Goal: Task Accomplishment & Management: Manage account settings

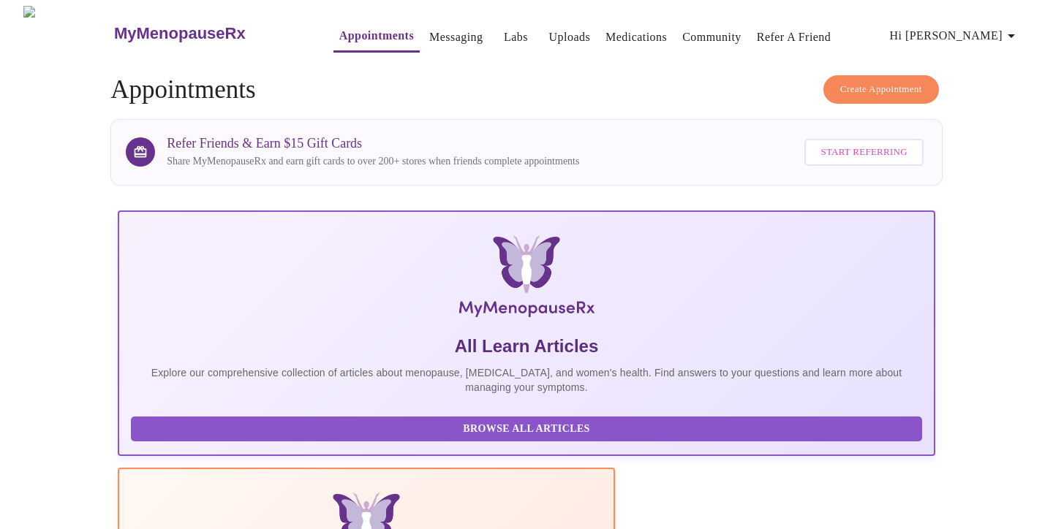
scroll to position [270, 0]
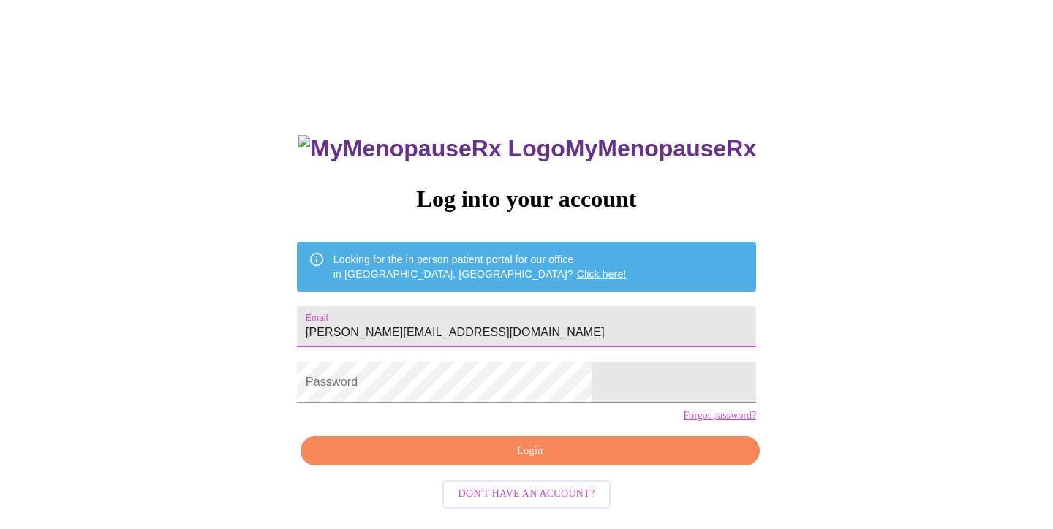
type input "[PERSON_NAME][EMAIL_ADDRESS][DOMAIN_NAME]"
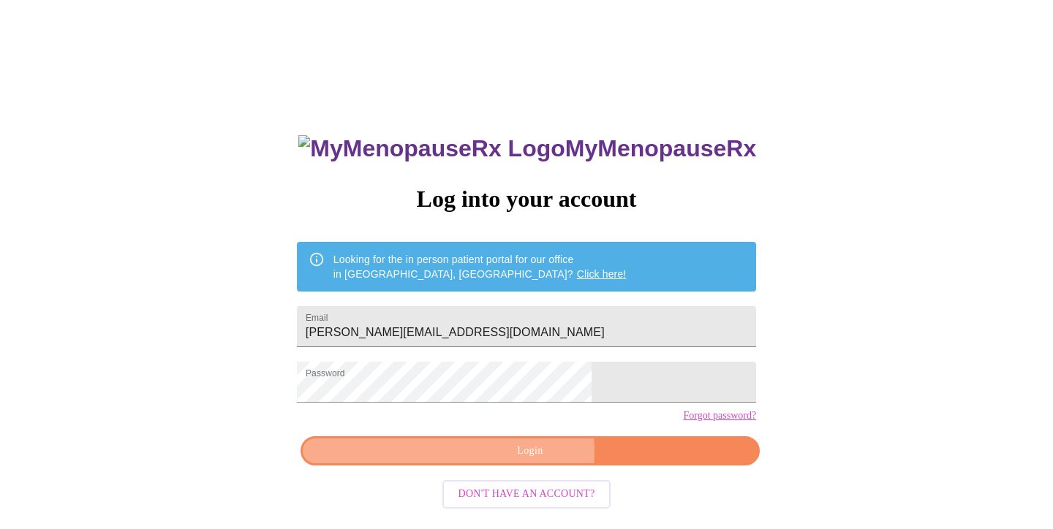
click at [523, 461] on span "Login" at bounding box center [530, 451] width 426 height 18
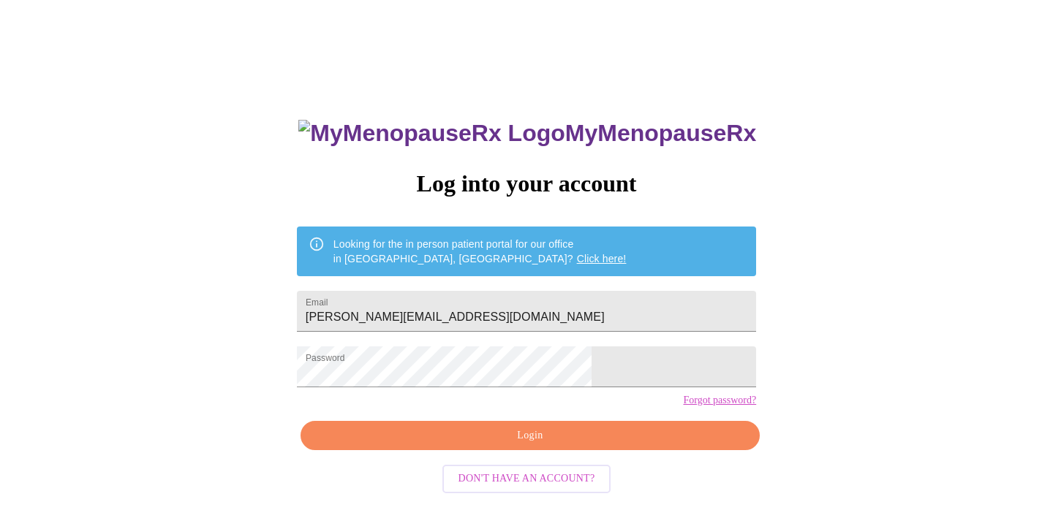
scroll to position [15, 0]
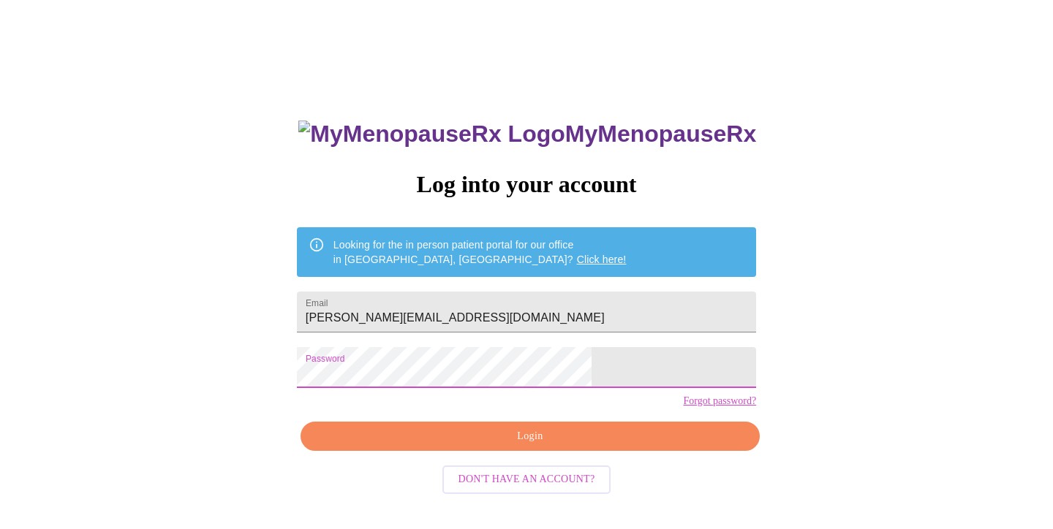
click at [533, 446] on span "Login" at bounding box center [530, 437] width 426 height 18
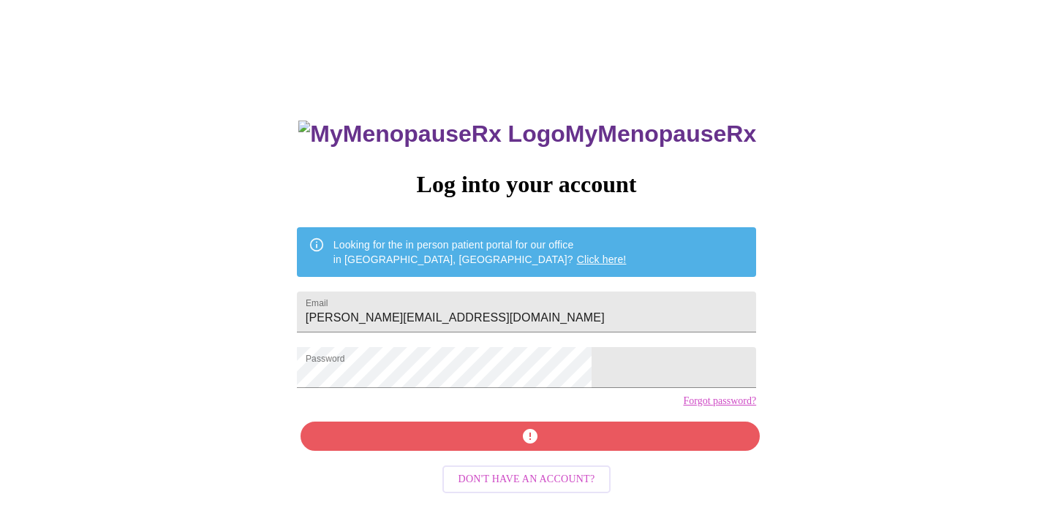
click at [683, 407] on link "Forgot password?" at bounding box center [719, 402] width 73 height 12
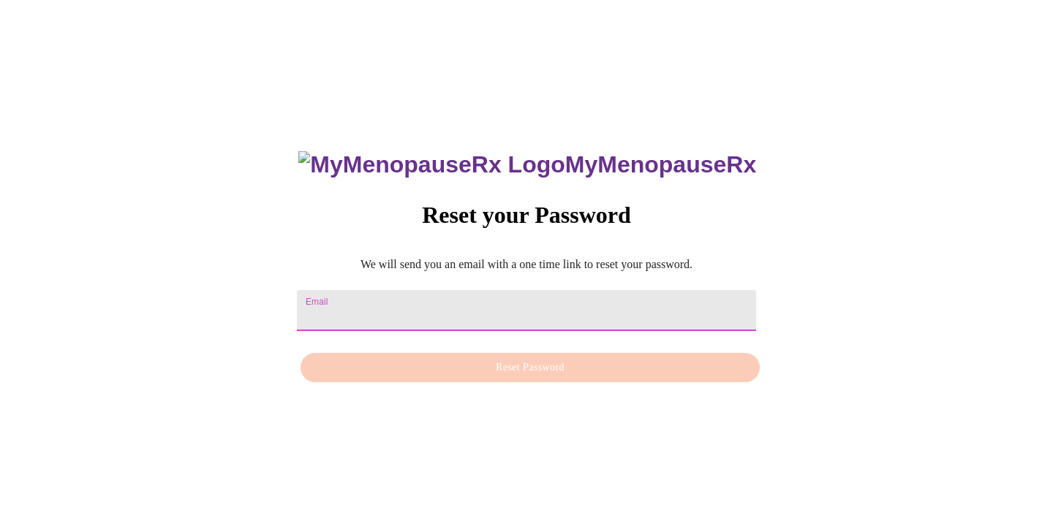
click at [455, 301] on input "Email" at bounding box center [526, 310] width 459 height 41
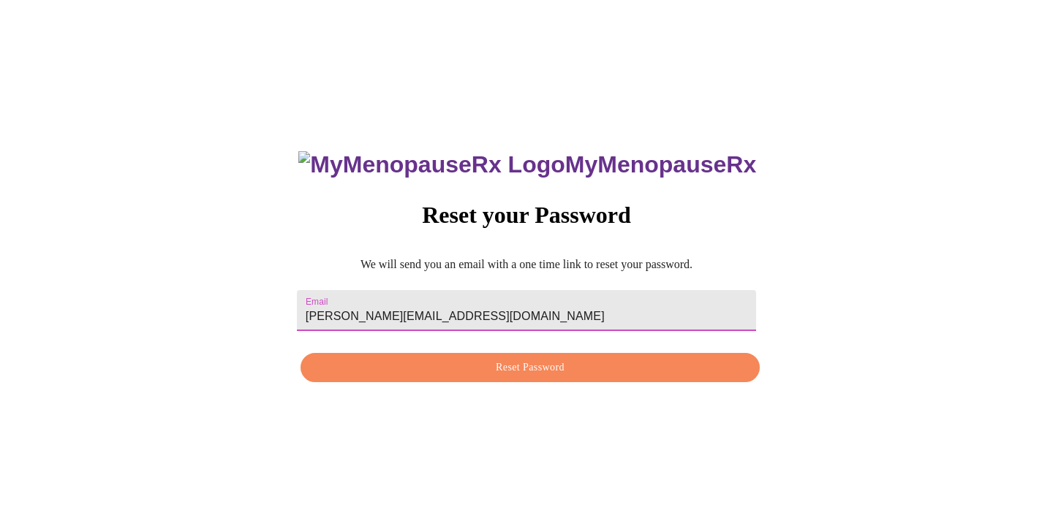
type input "leslie_crissy@hotmail.com"
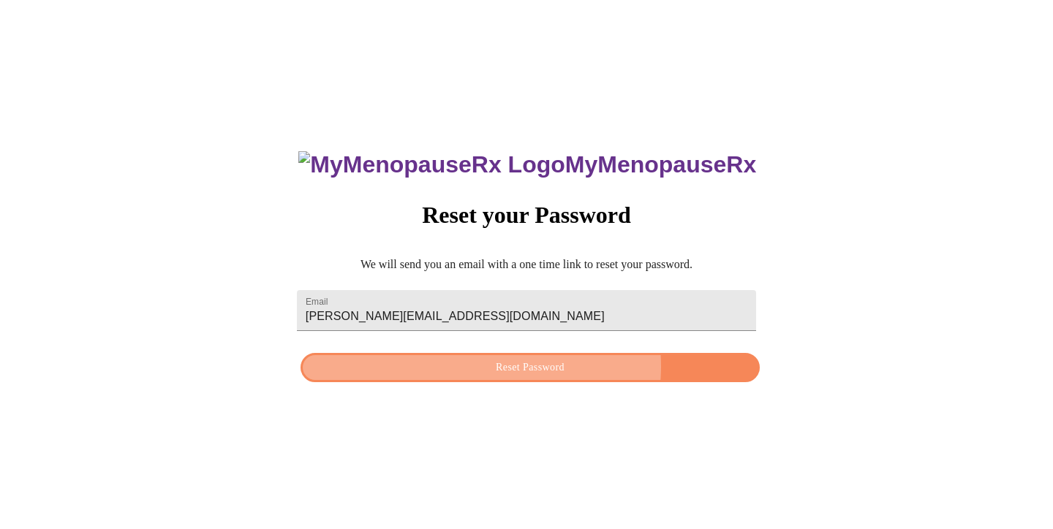
click at [526, 366] on span "Reset Password" at bounding box center [530, 368] width 426 height 18
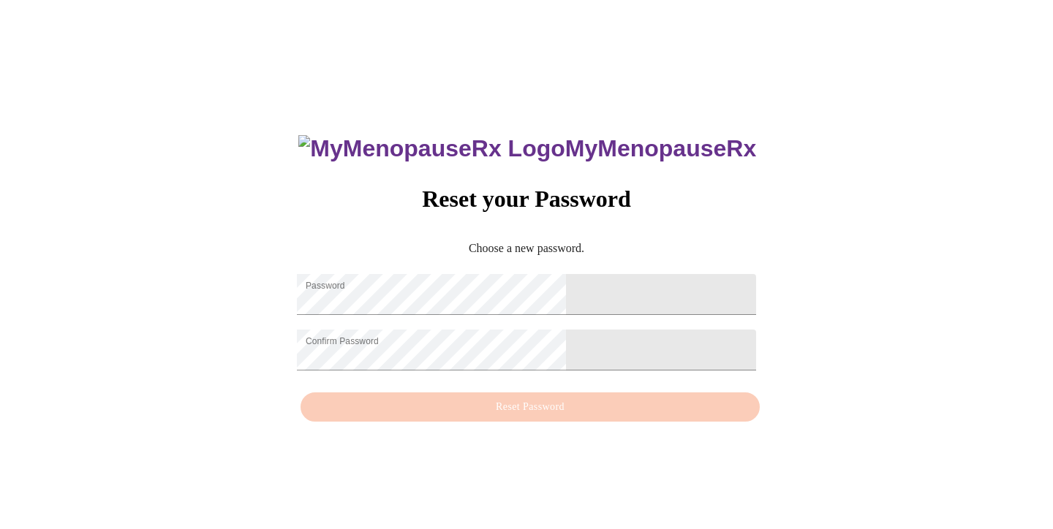
click at [584, 393] on div "MyMenopauseRx Reset your Password Choose a new password. Password Confirm Passw…" at bounding box center [526, 271] width 489 height 318
click at [697, 306] on div "MyMenopauseRx Reset your Password Choose a new password. Password Confirm Passw…" at bounding box center [526, 270] width 1041 height 529
click at [341, 408] on div "MyMenopauseRx Reset your Password Choose a new password. Password Confirm Passw…" at bounding box center [526, 270] width 1041 height 529
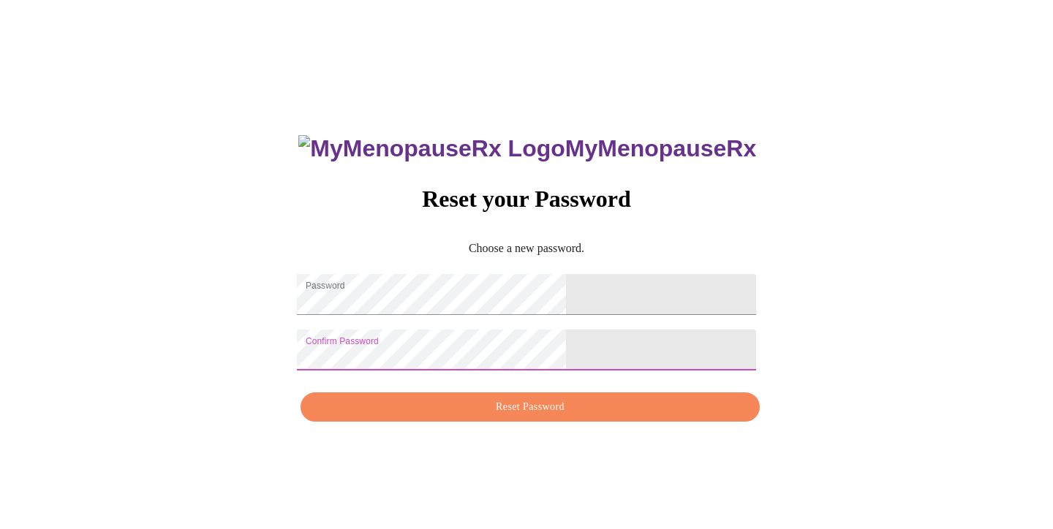
click at [529, 416] on span "Reset Password" at bounding box center [530, 408] width 426 height 18
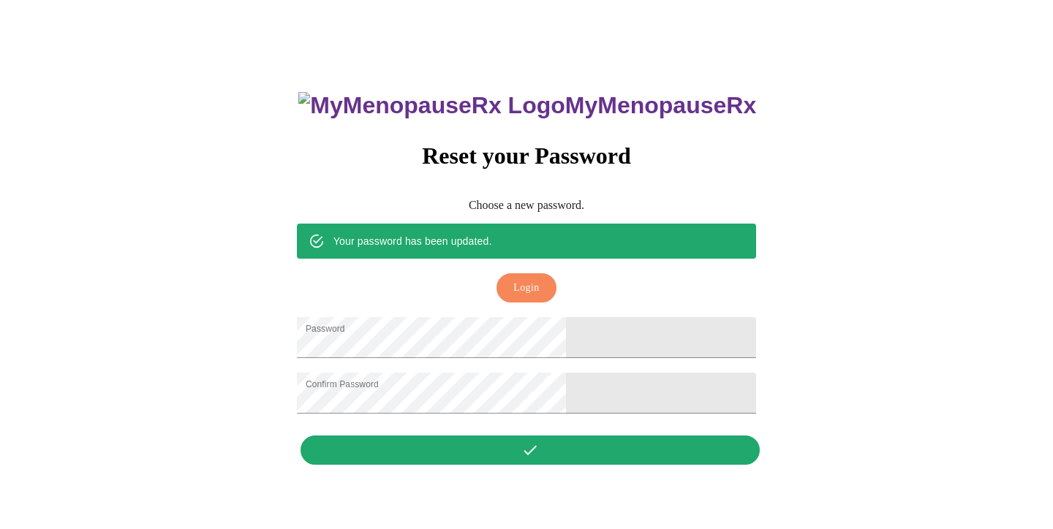
click at [528, 279] on span "Login" at bounding box center [526, 288] width 26 height 18
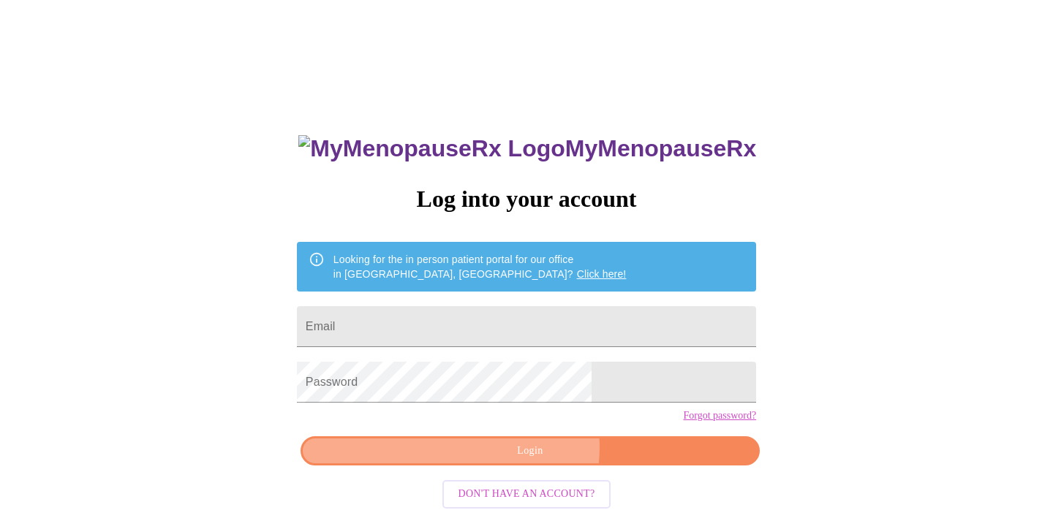
click at [532, 461] on span "Login" at bounding box center [530, 451] width 426 height 18
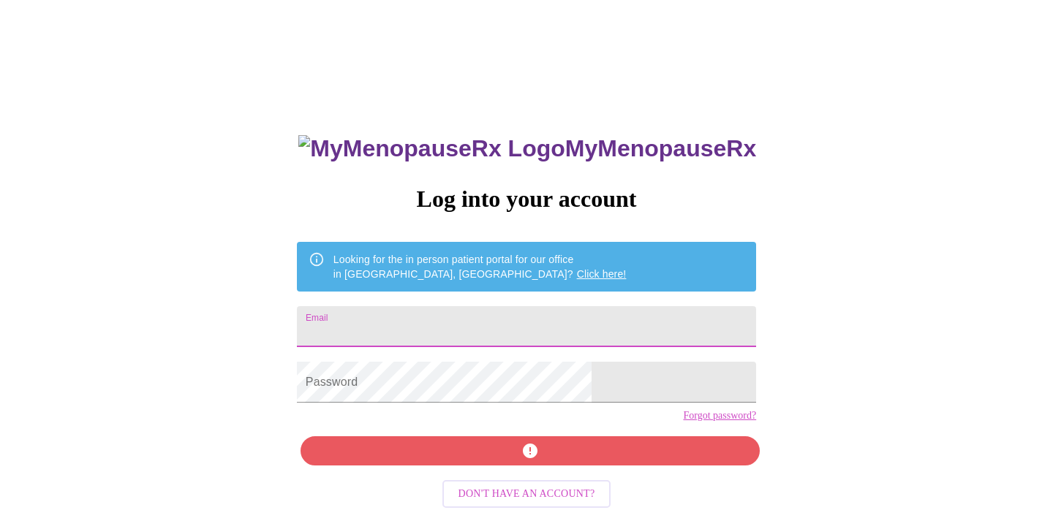
click at [494, 307] on input "Email" at bounding box center [526, 326] width 459 height 41
type input "leslie_crissy@hotmail.com"
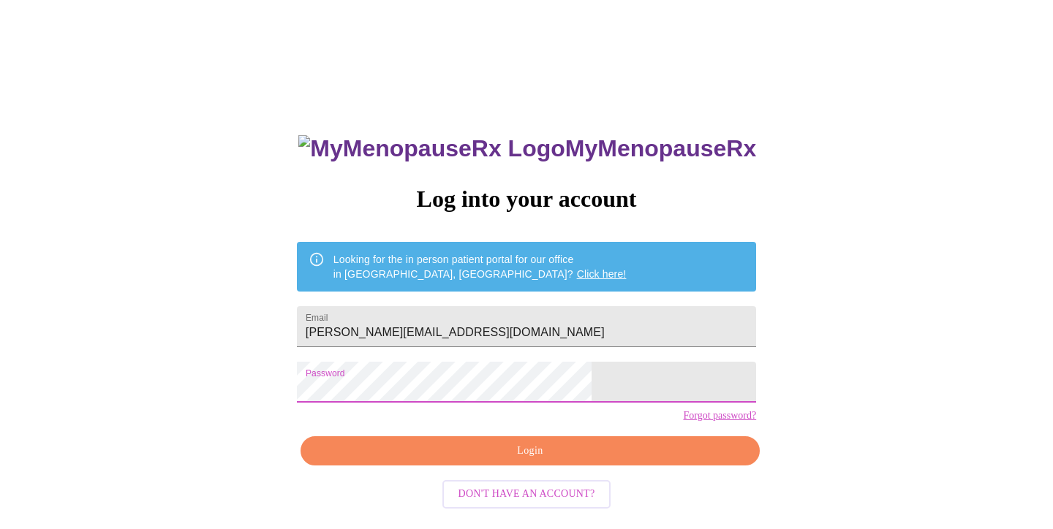
click at [527, 461] on span "Login" at bounding box center [530, 451] width 426 height 18
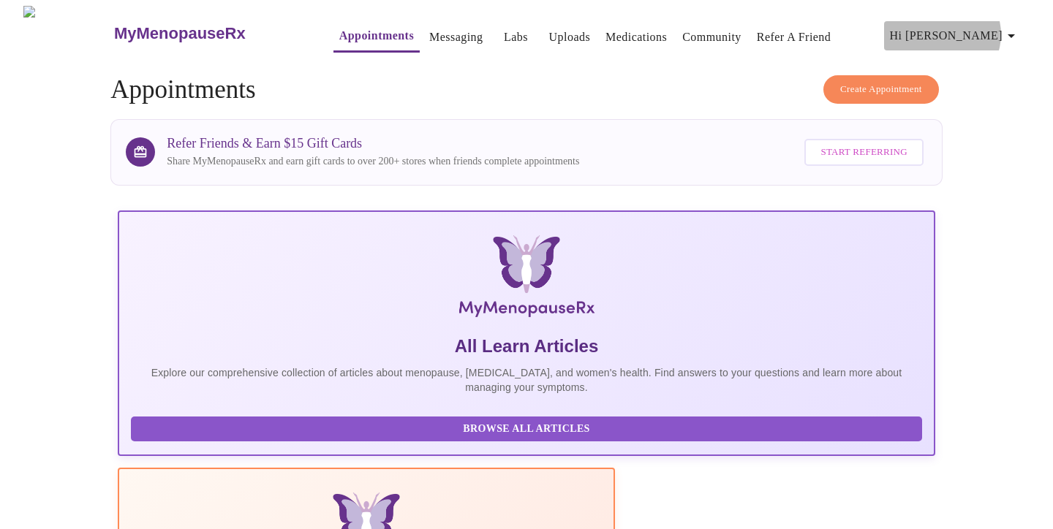
click at [1012, 29] on icon "button" at bounding box center [1012, 36] width 18 height 18
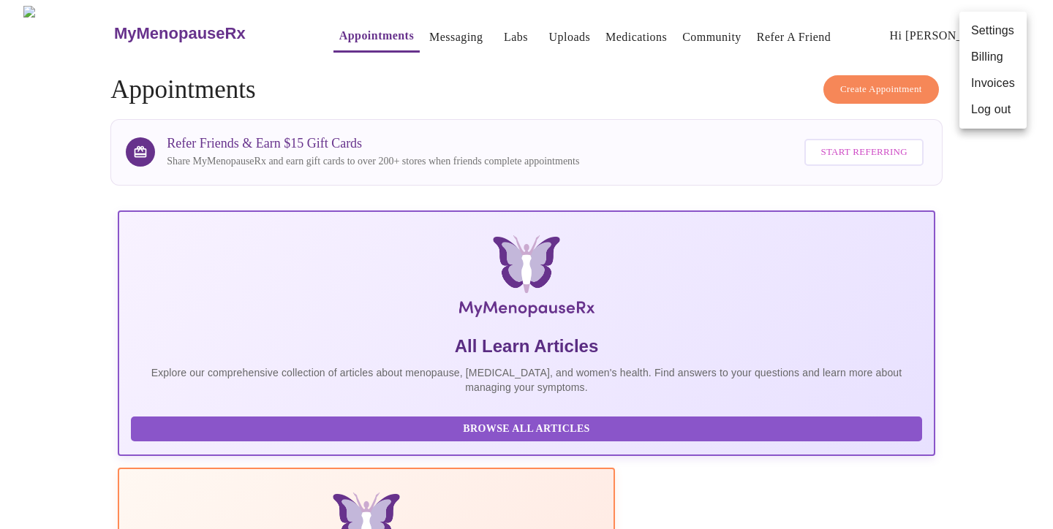
click at [132, 503] on div at bounding box center [526, 264] width 1053 height 529
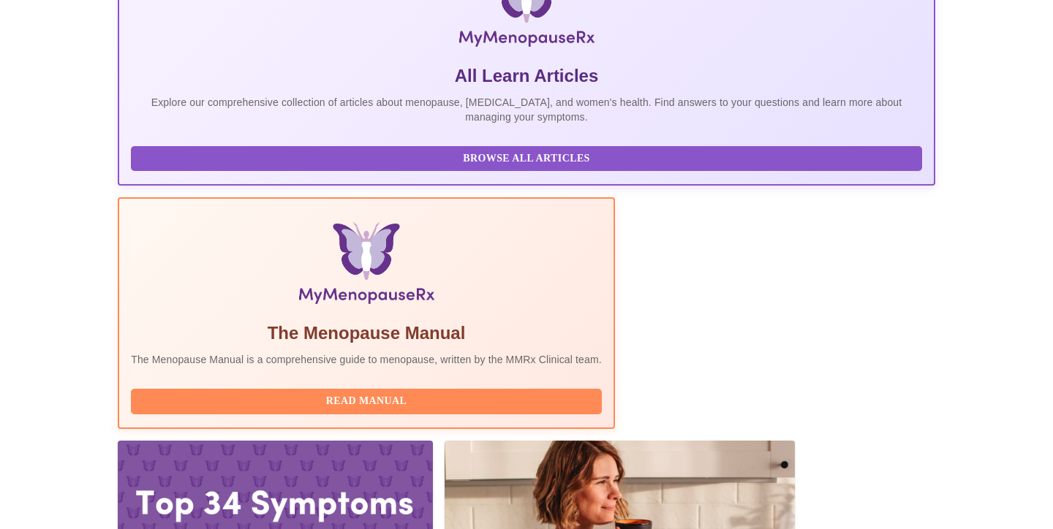
scroll to position [270, 0]
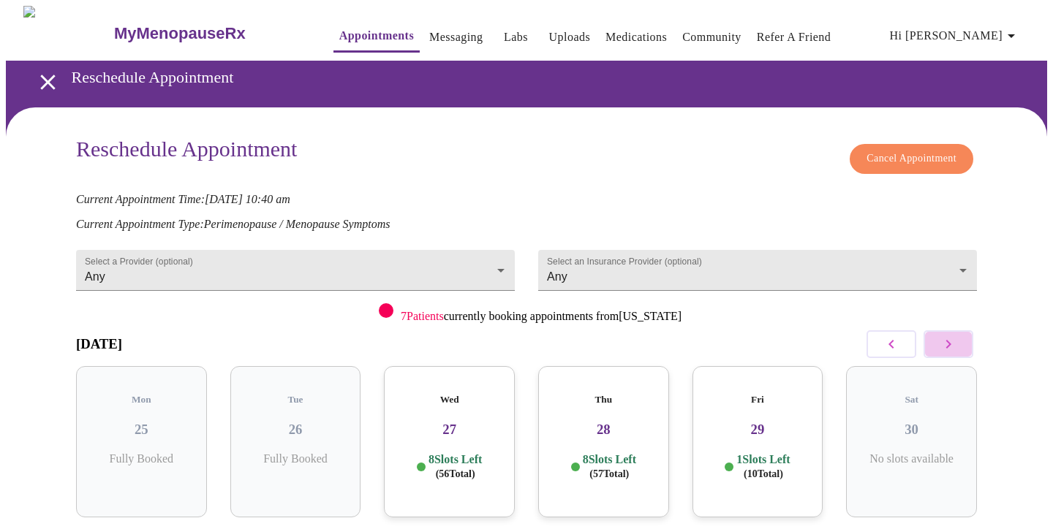
click at [950, 341] on icon "button" at bounding box center [948, 344] width 5 height 9
click at [950, 342] on icon "button" at bounding box center [948, 344] width 5 height 9
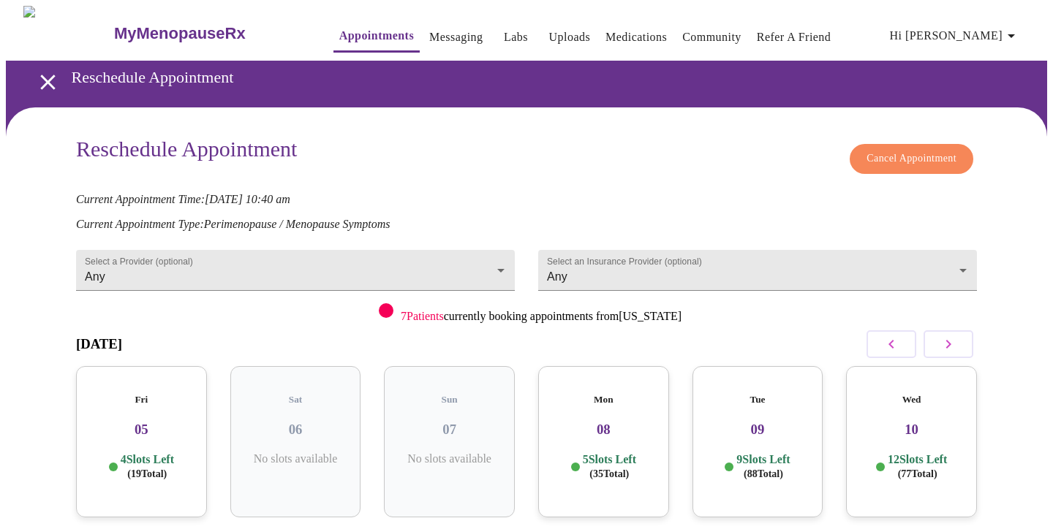
click at [950, 344] on icon "button" at bounding box center [948, 344] width 5 height 9
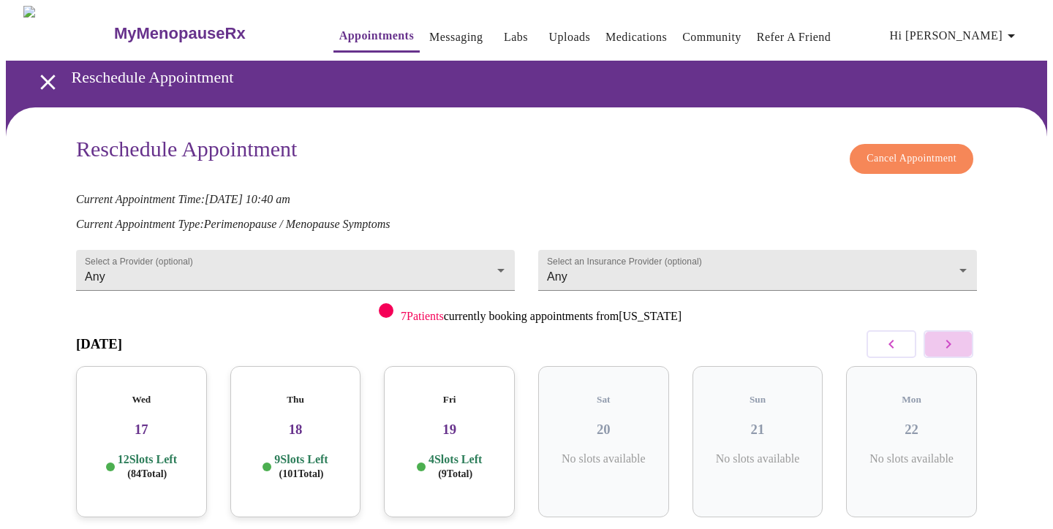
click at [950, 344] on icon "button" at bounding box center [949, 345] width 18 height 18
click at [950, 344] on icon "button" at bounding box center [948, 344] width 5 height 9
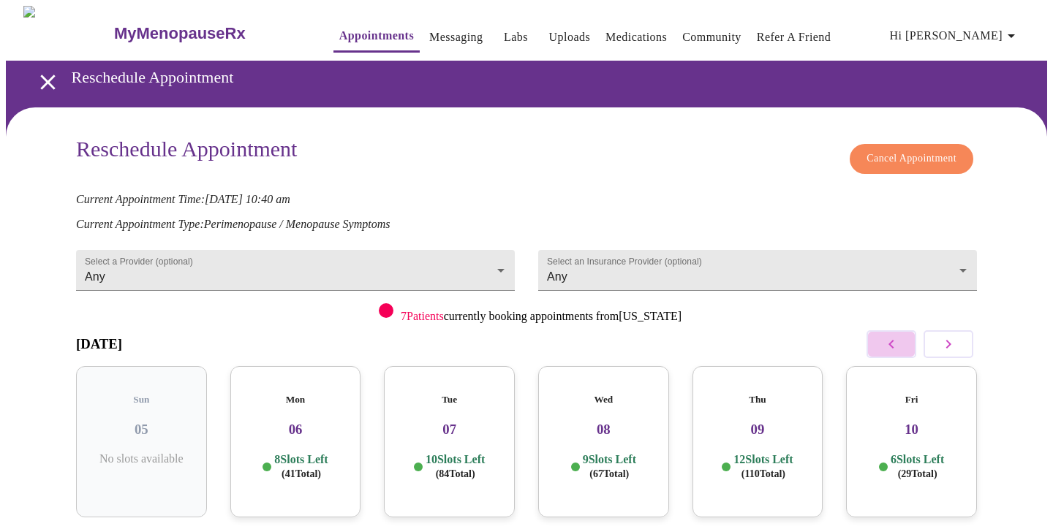
click at [894, 340] on icon "button" at bounding box center [892, 345] width 18 height 18
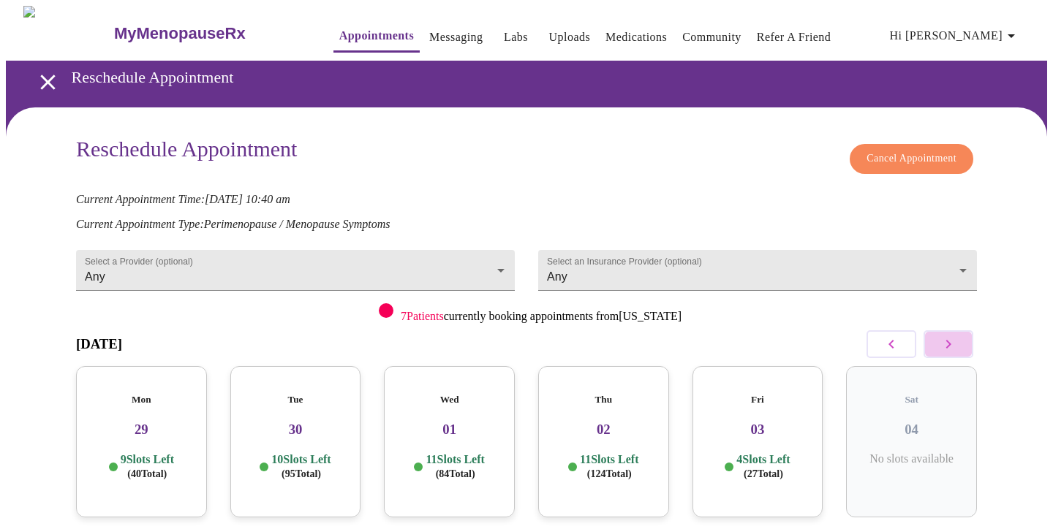
click at [944, 342] on icon "button" at bounding box center [949, 345] width 18 height 18
click at [296, 422] on h3 "06" at bounding box center [296, 430] width 108 height 16
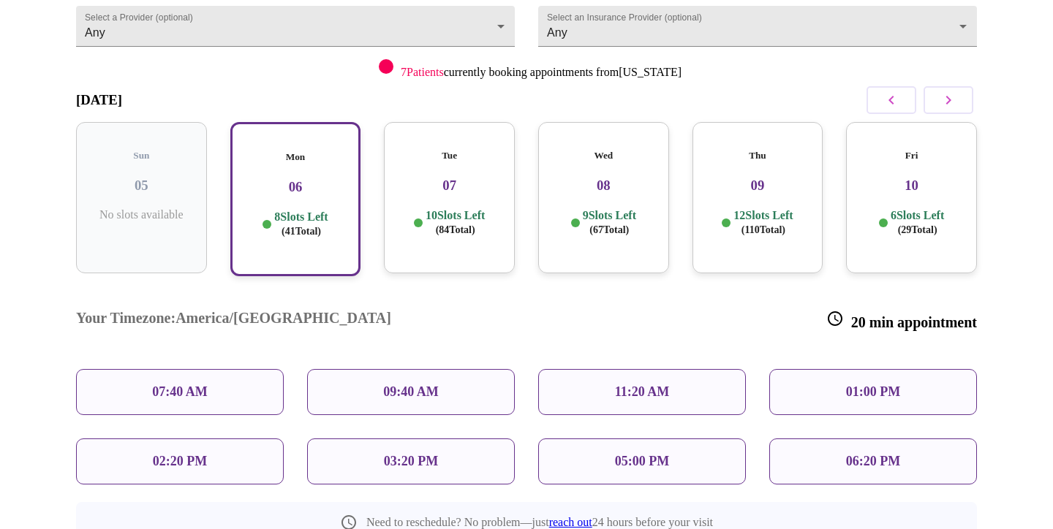
scroll to position [249, 0]
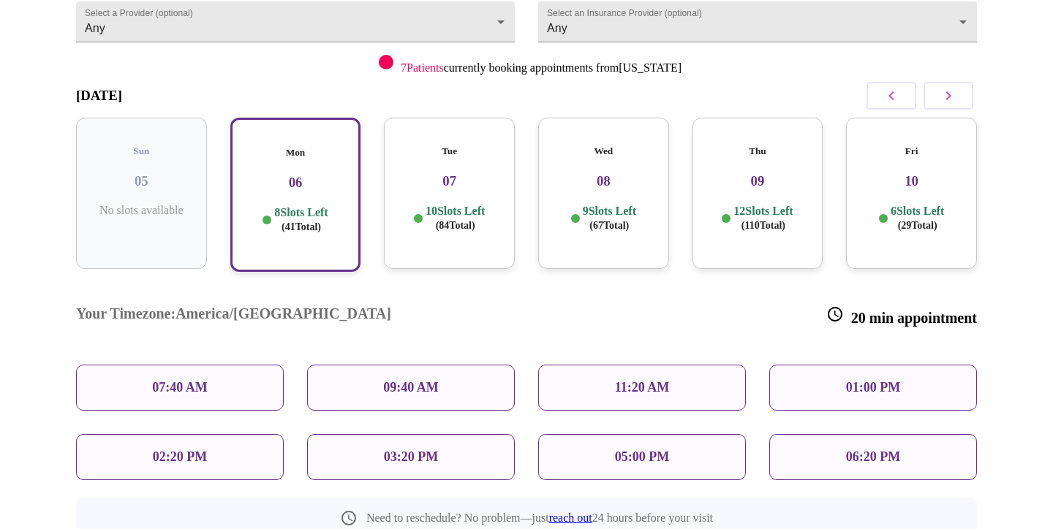
click at [875, 380] on p "01:00 PM" at bounding box center [873, 387] width 54 height 15
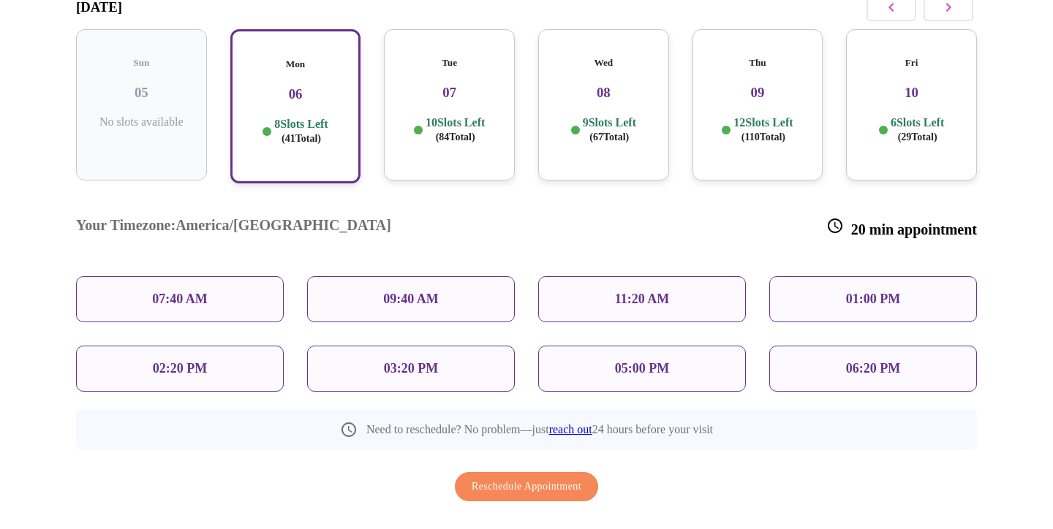
scroll to position [336, 0]
click at [536, 479] on span "Reschedule Appointment" at bounding box center [527, 488] width 110 height 18
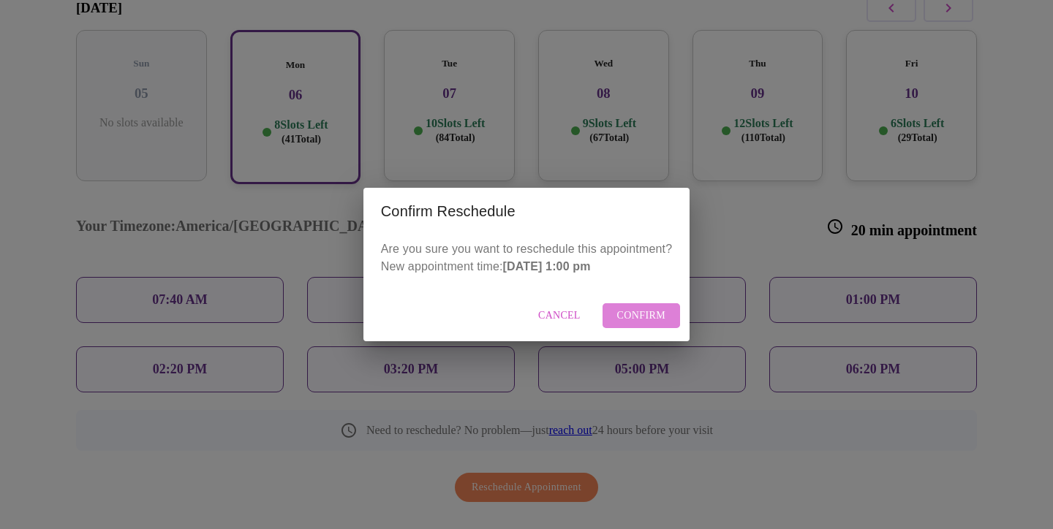
click at [638, 317] on span "Confirm" at bounding box center [641, 316] width 49 height 18
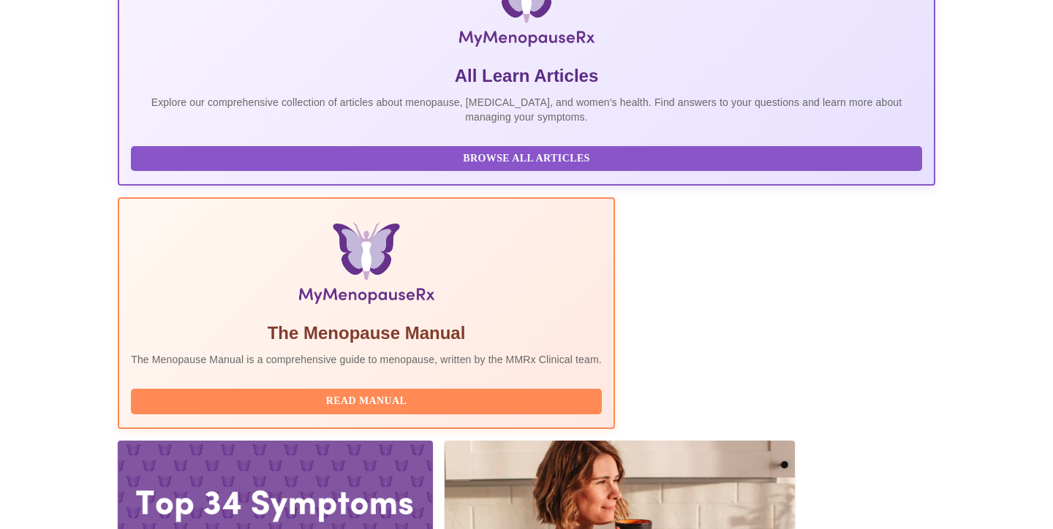
scroll to position [270, 0]
